Goal: Check status: Check status

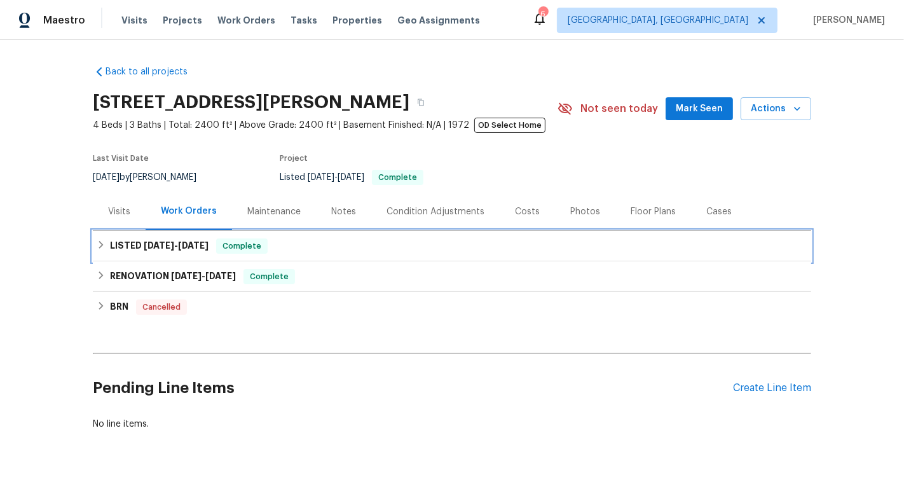
click at [475, 249] on div "LISTED [DATE] - [DATE] Complete" at bounding box center [452, 245] width 711 height 15
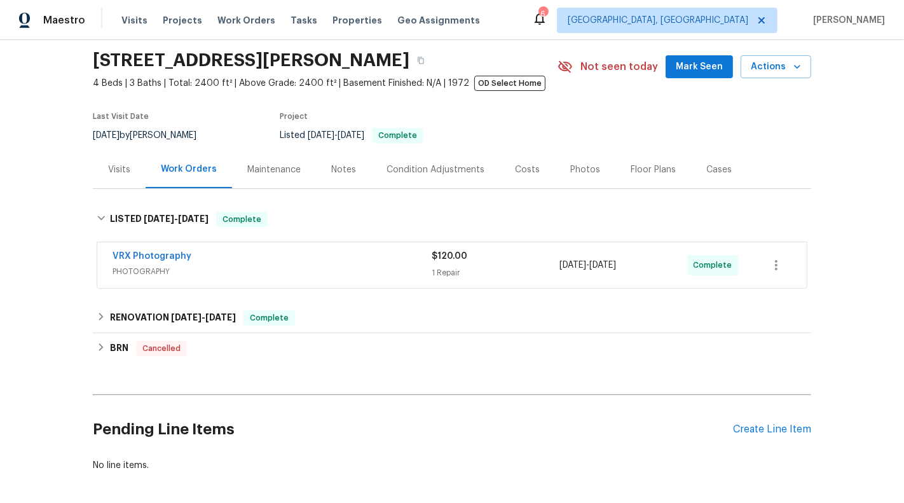
click at [476, 262] on div "$120.00 1 Repair" at bounding box center [496, 265] width 128 height 31
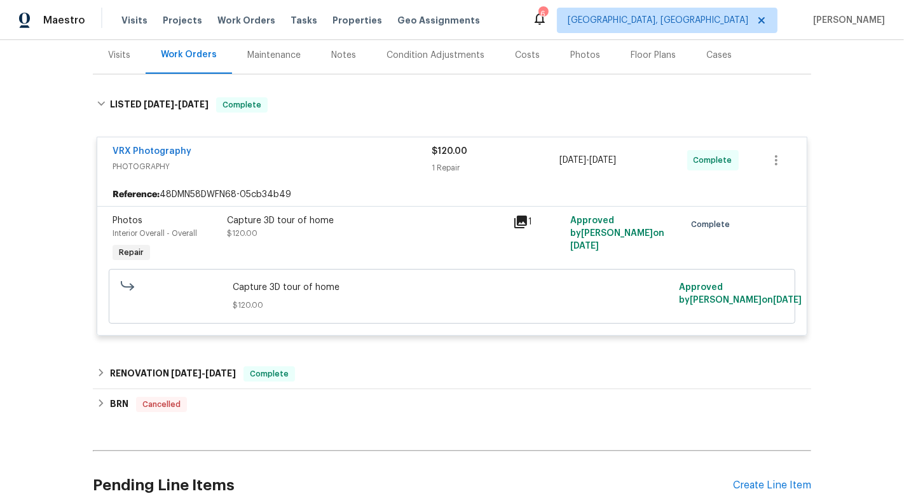
scroll to position [230, 0]
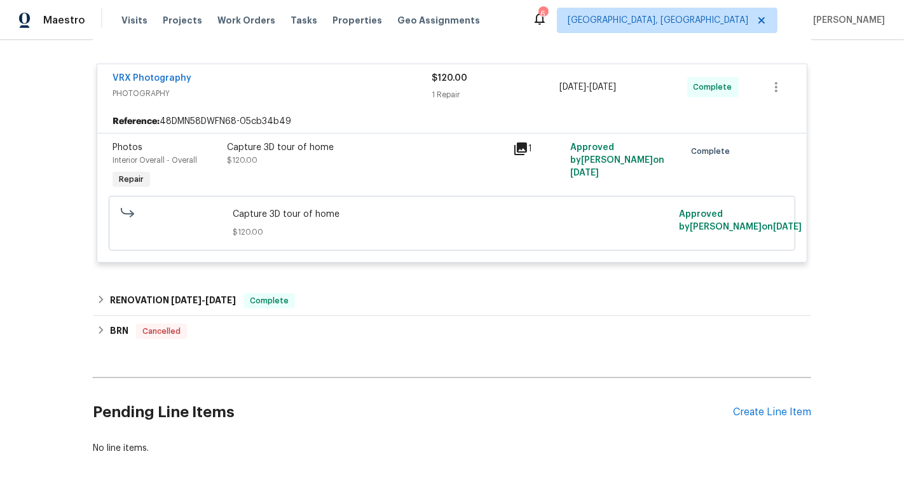
click at [464, 275] on div "Back to all projects [STREET_ADDRESS][PERSON_NAME] 4 Beds | 3 Baths | Total: 24…" at bounding box center [452, 145] width 719 height 639
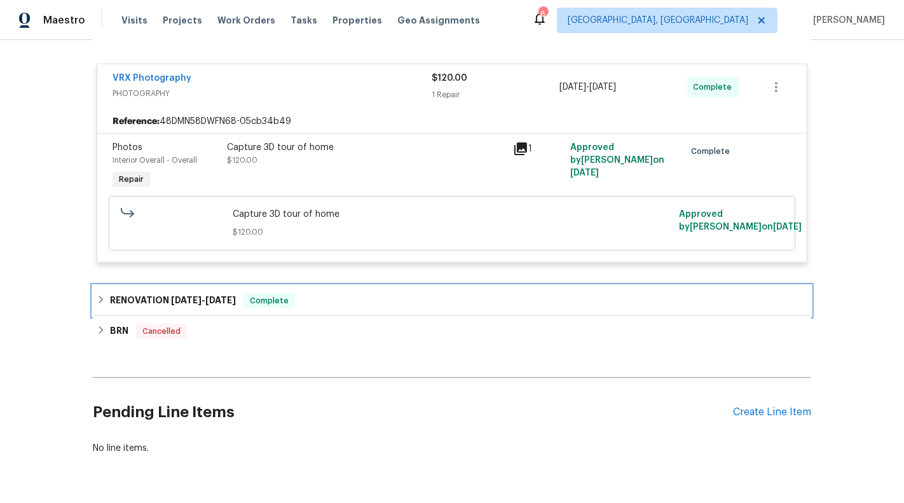
click at [464, 299] on div "RENOVATION [DATE] - [DATE] Complete" at bounding box center [452, 300] width 711 height 15
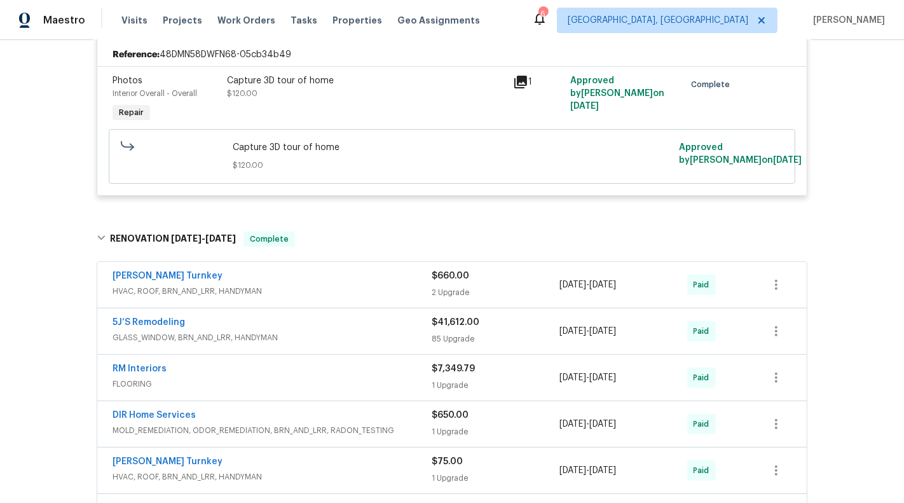
click at [492, 270] on div "$660.00" at bounding box center [496, 276] width 128 height 13
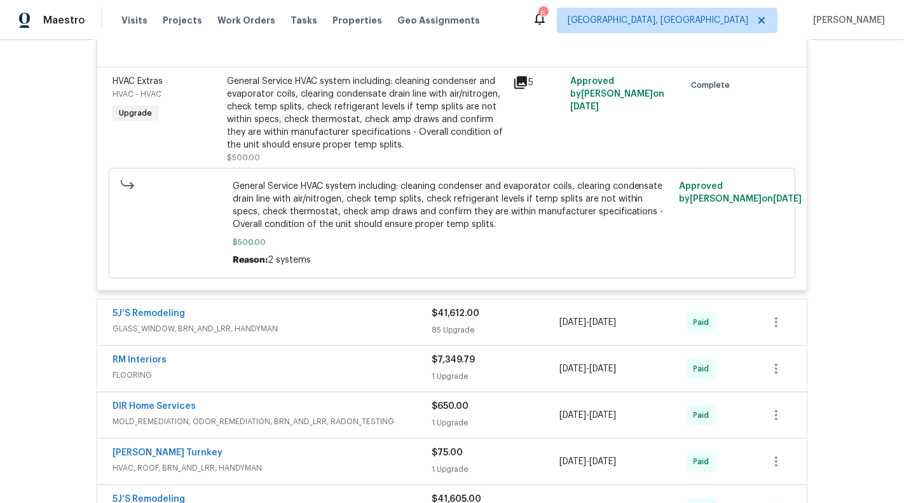
click at [518, 325] on div "85 Upgrade" at bounding box center [496, 330] width 128 height 13
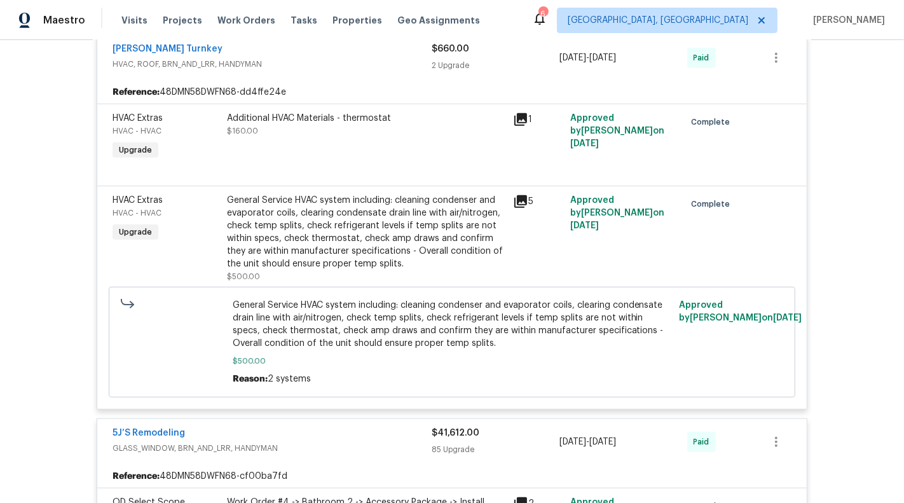
scroll to position [538, 0]
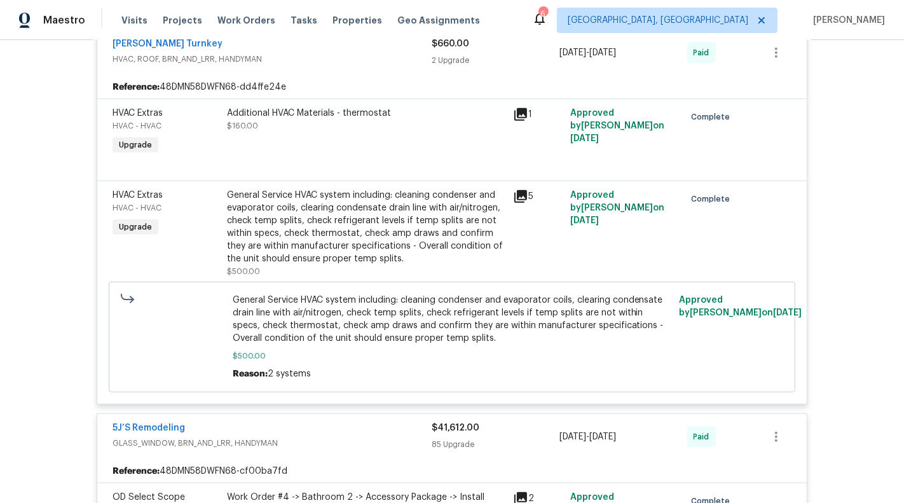
click at [348, 245] on div "General Service HVAC system including: cleaning condenser and evaporator coils,…" at bounding box center [366, 227] width 279 height 76
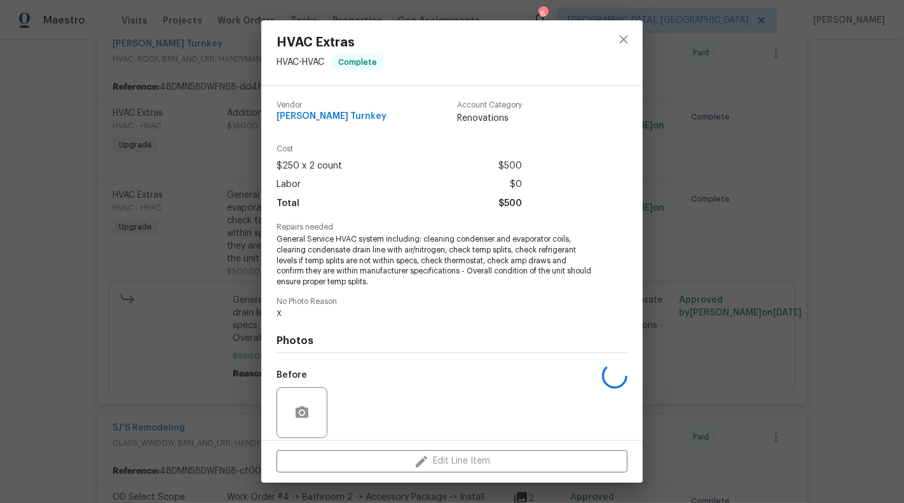
scroll to position [93, 0]
